Goal: Information Seeking & Learning: Learn about a topic

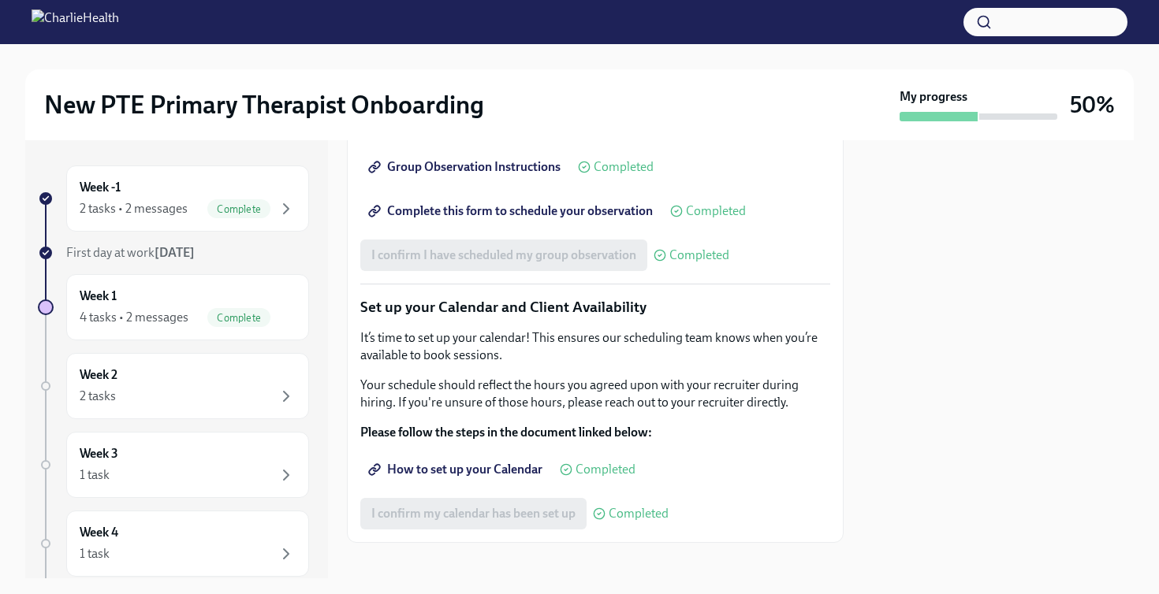
scroll to position [2436, 0]
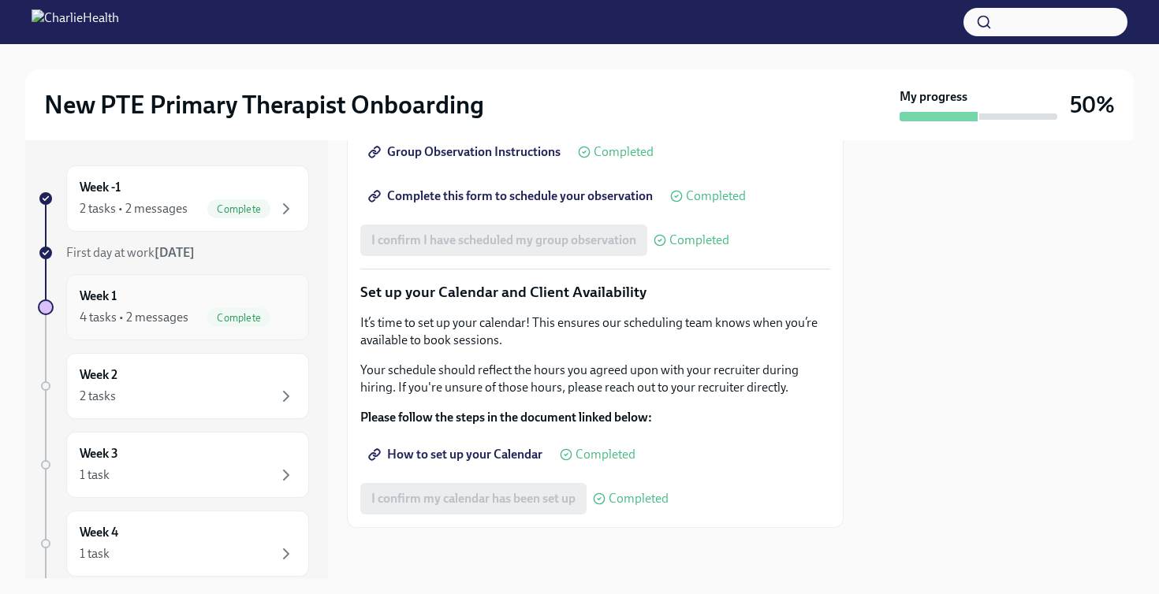
click at [134, 311] on div "4 tasks • 2 messages" at bounding box center [134, 317] width 109 height 17
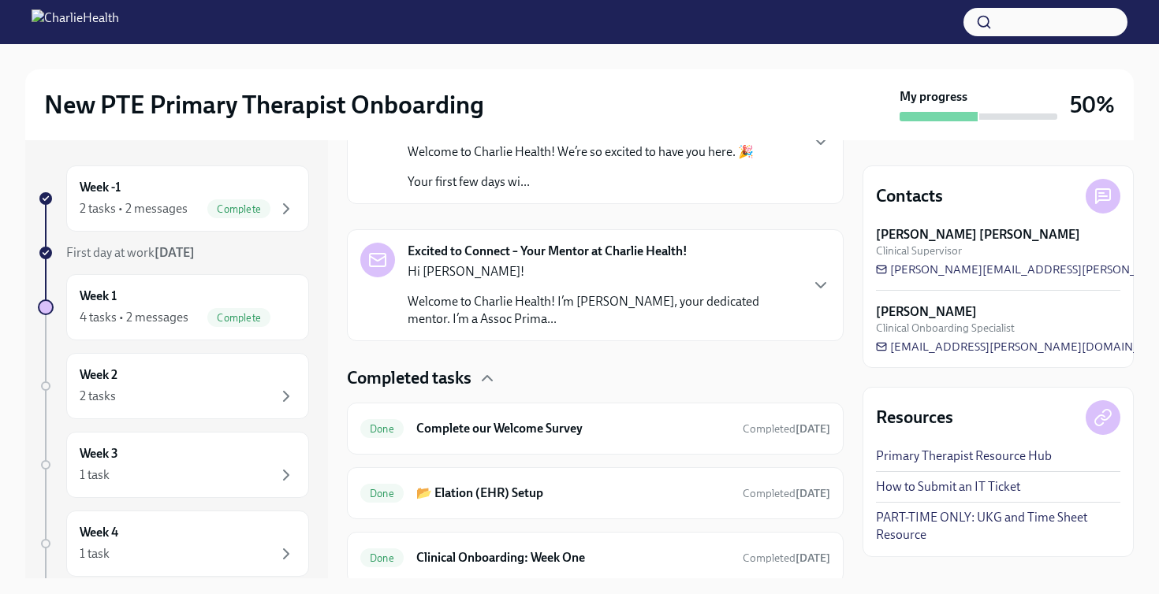
scroll to position [323, 0]
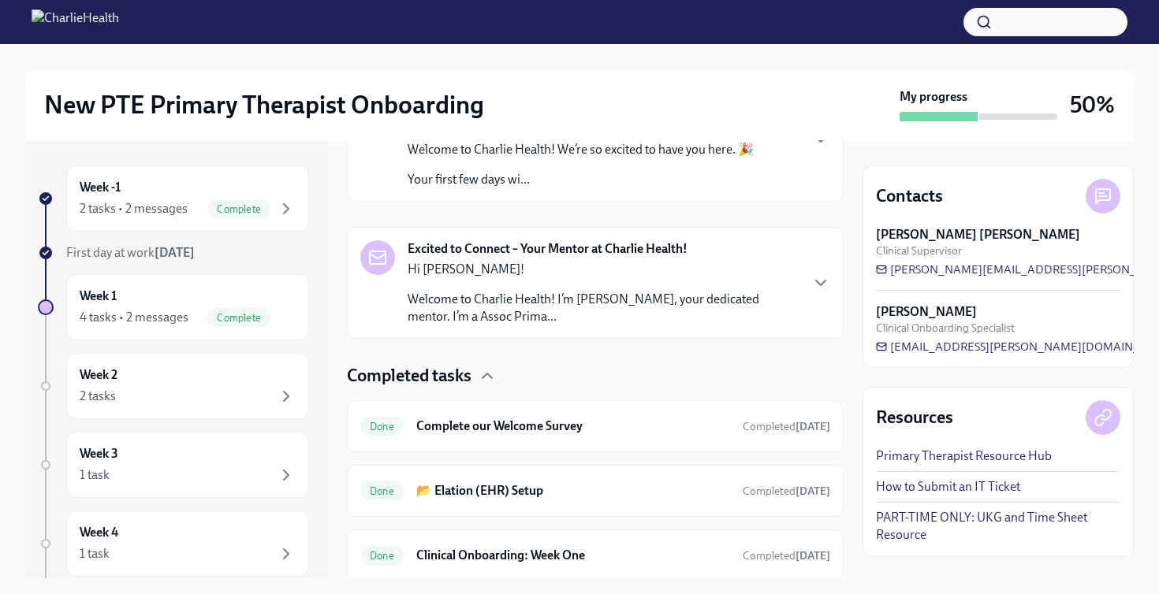
click at [569, 293] on p "Welcome to Charlie Health! I’m [PERSON_NAME], your dedicated mentor. I’m a Asso…" at bounding box center [602, 308] width 391 height 35
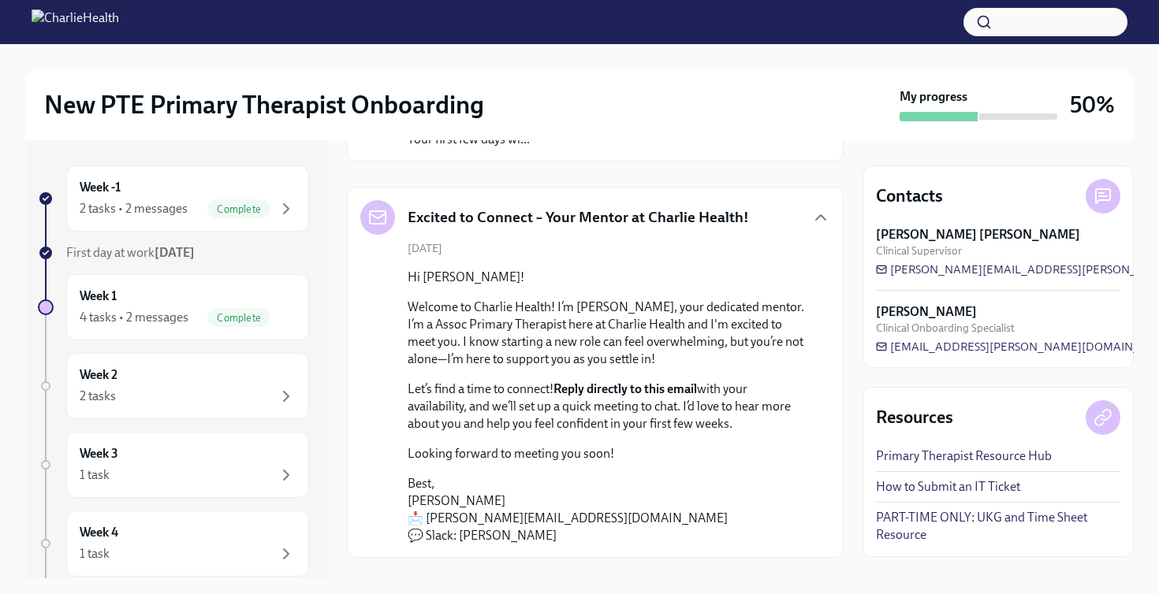
scroll to position [349, 0]
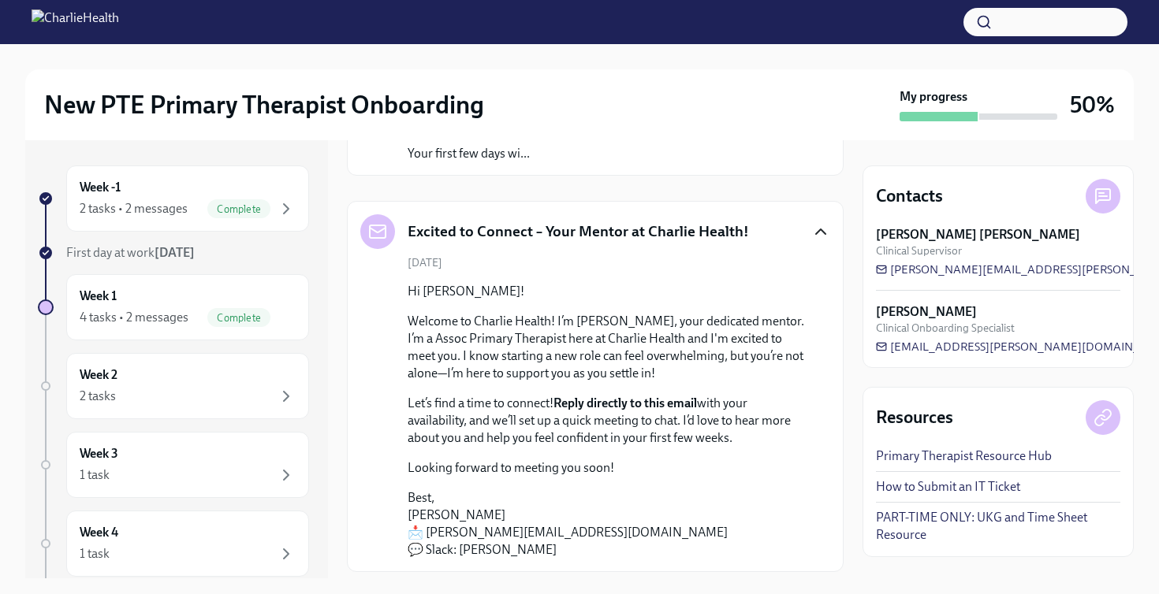
click at [817, 236] on icon "button" at bounding box center [820, 231] width 19 height 19
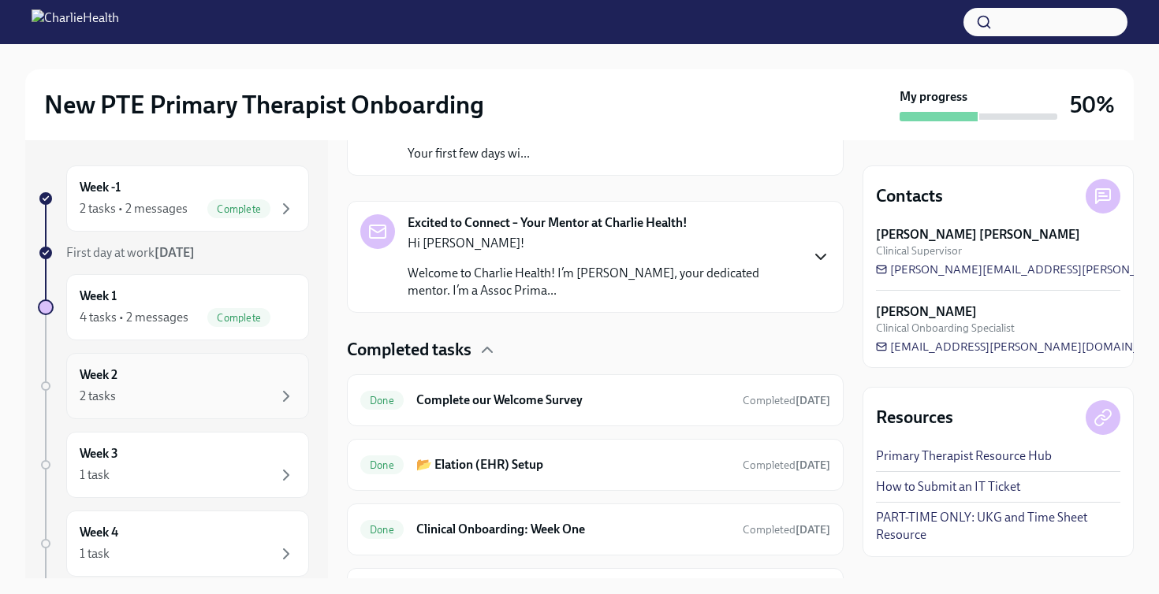
click at [172, 395] on div "2 tasks" at bounding box center [188, 396] width 216 height 19
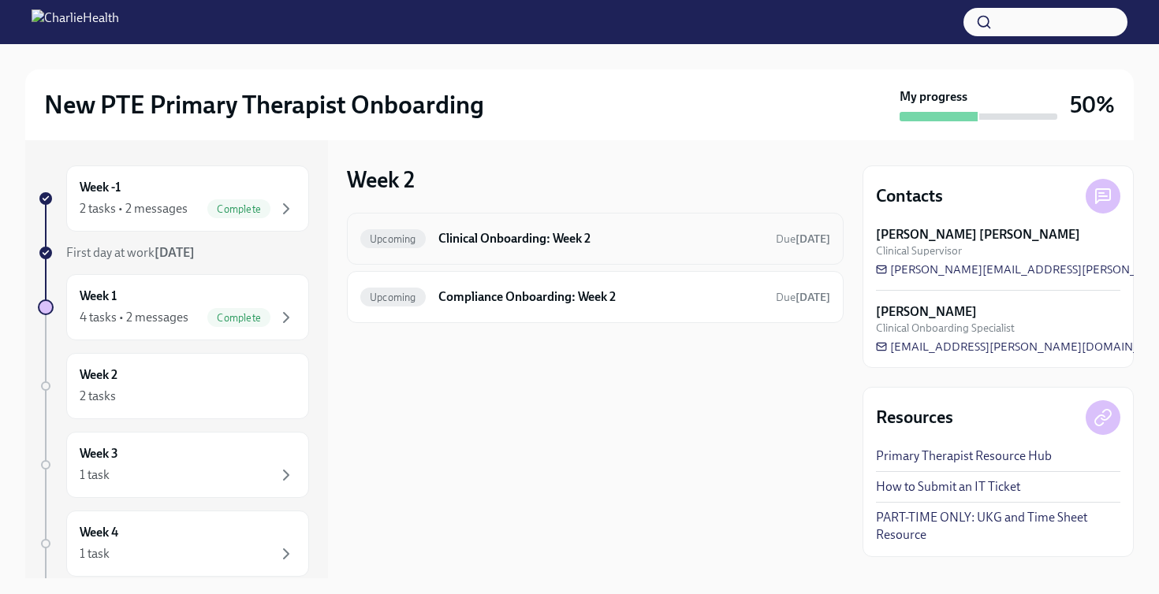
click at [508, 233] on h6 "Clinical Onboarding: Week 2" at bounding box center [600, 238] width 325 height 17
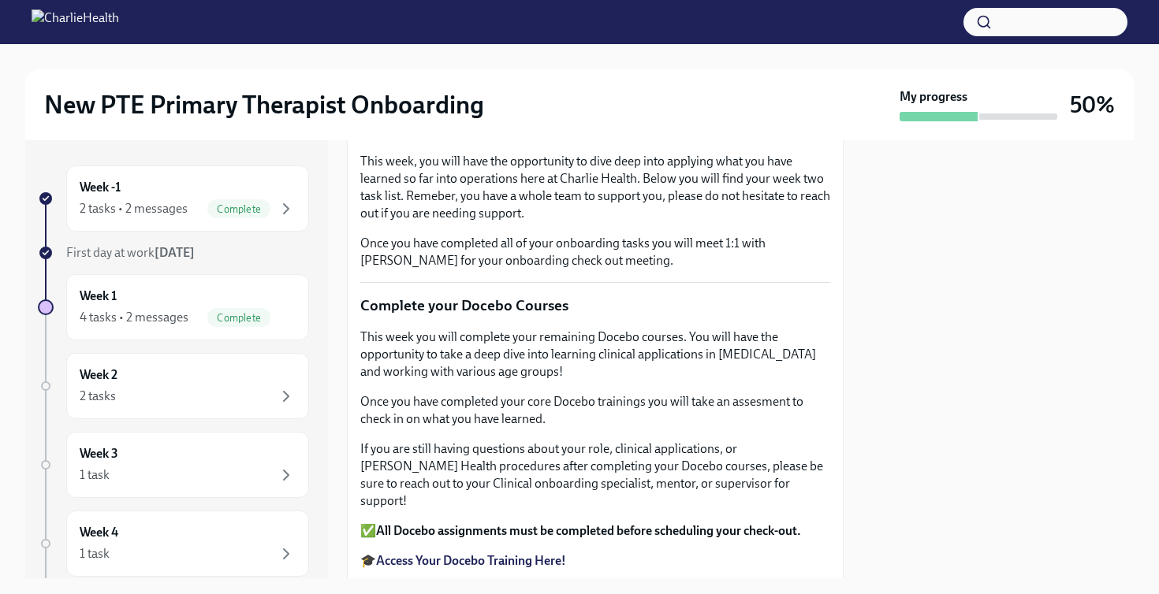
scroll to position [196, 0]
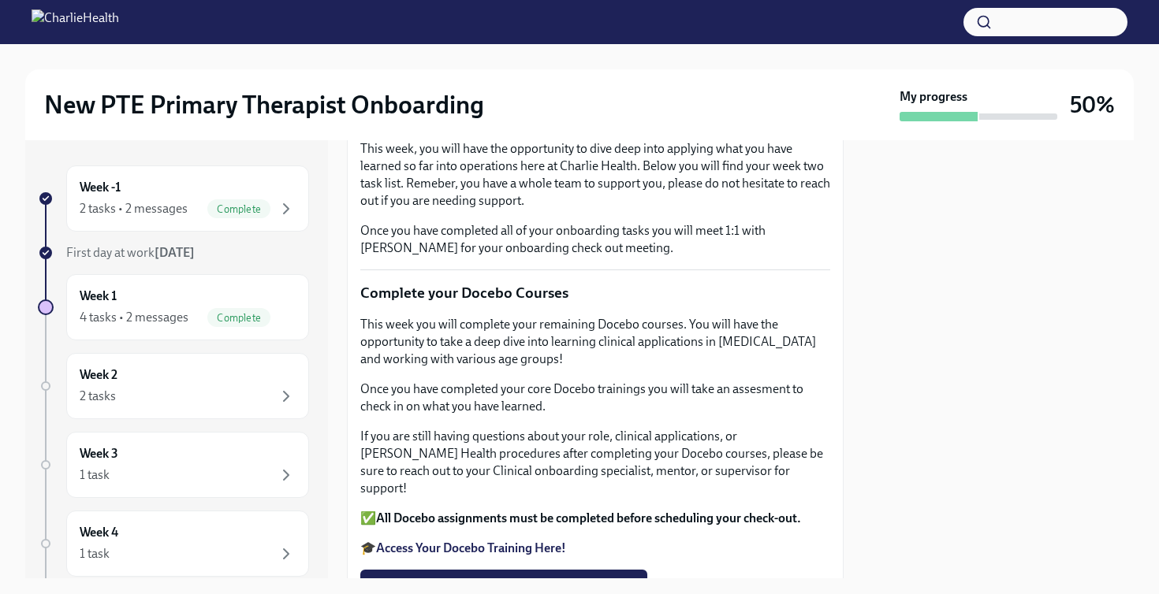
click at [471, 128] on p "Last week, you worked hard learning the foundations of your role. Wow! You are …" at bounding box center [595, 110] width 470 height 35
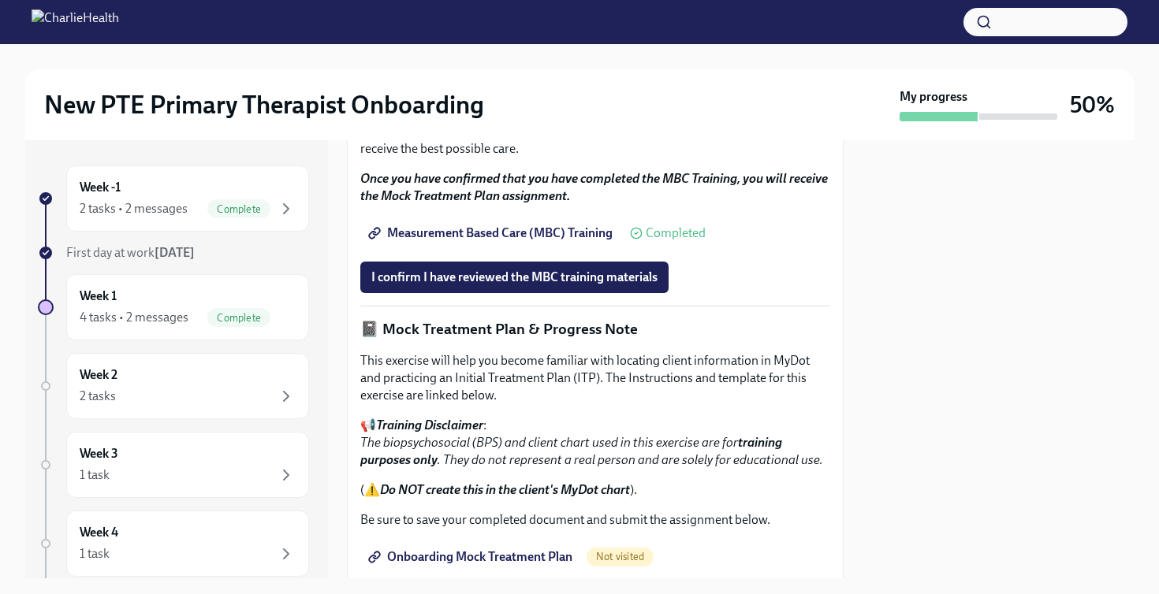
scroll to position [943, 0]
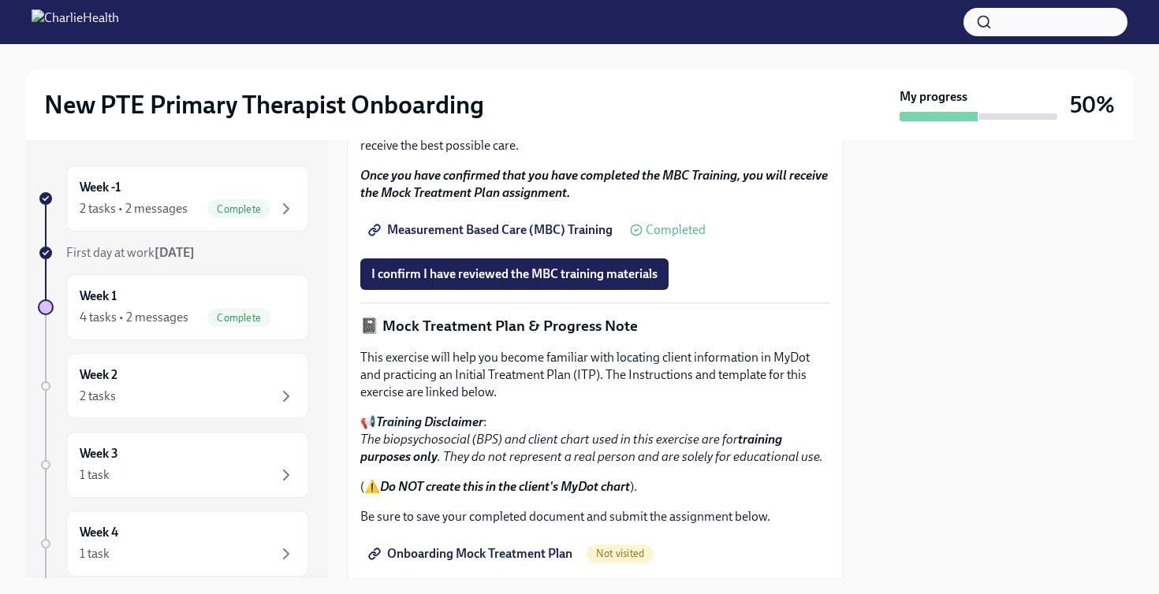
click at [534, 238] on span "Measurement Based Care (MBC) Training" at bounding box center [491, 230] width 241 height 16
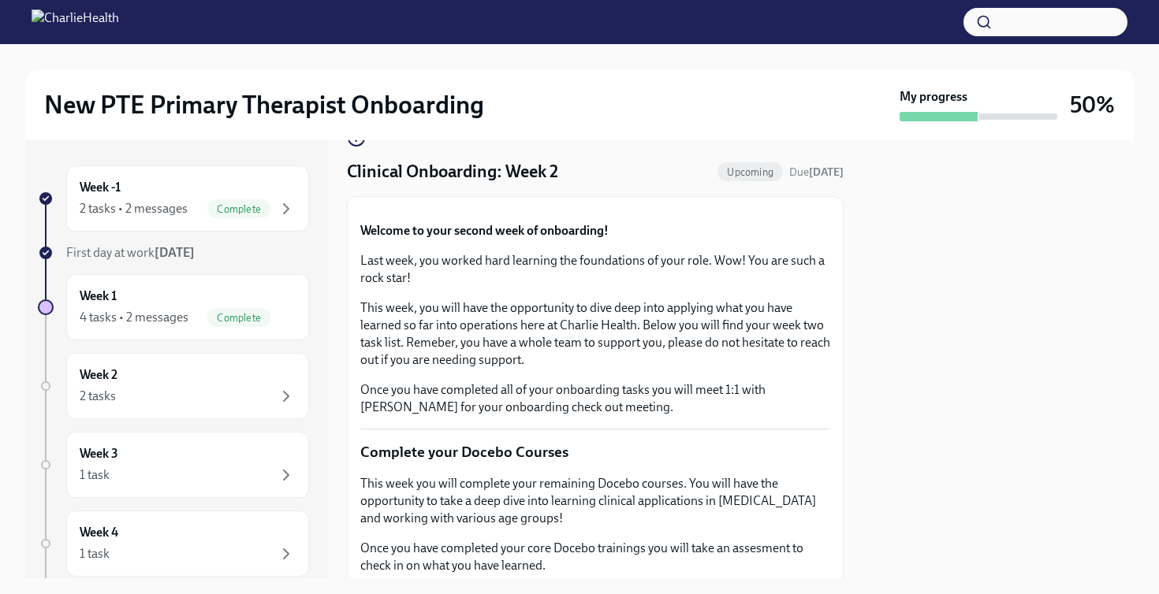
scroll to position [0, 0]
